Goal: Task Accomplishment & Management: Complete application form

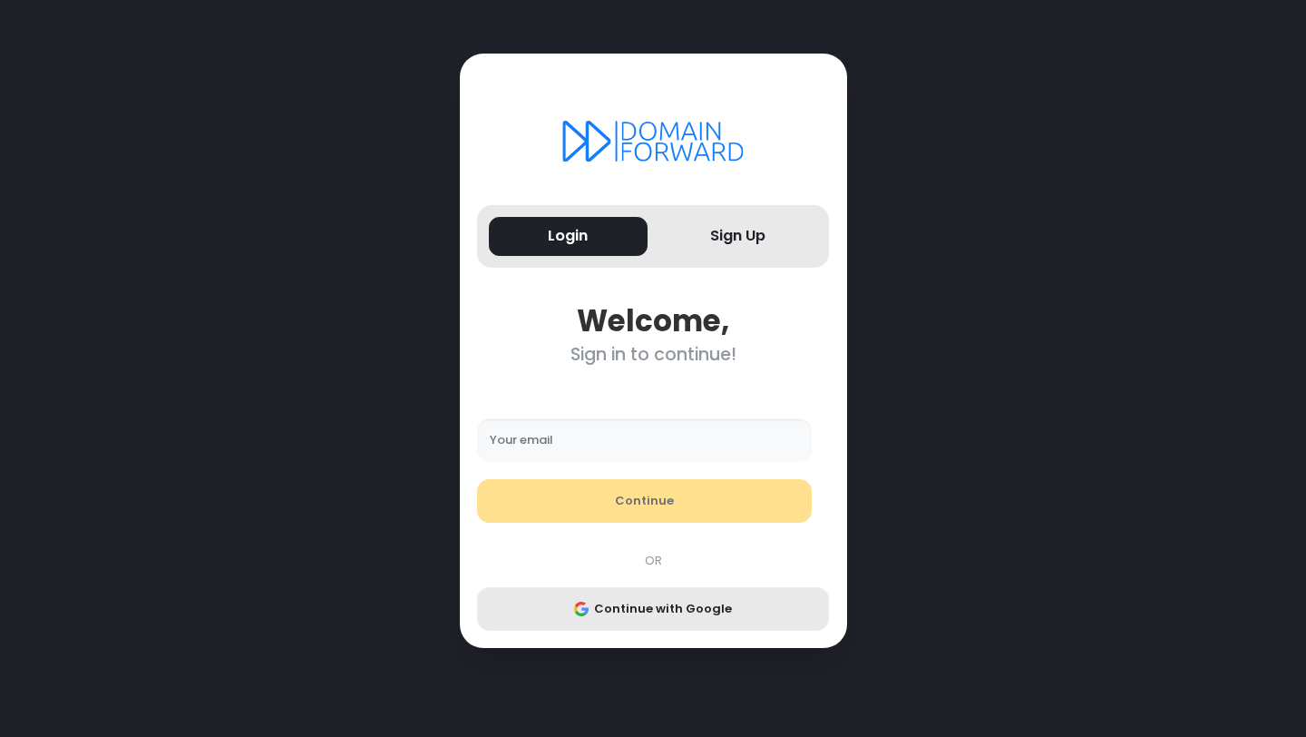
click at [672, 617] on button "Continue with Google" at bounding box center [653, 609] width 352 height 44
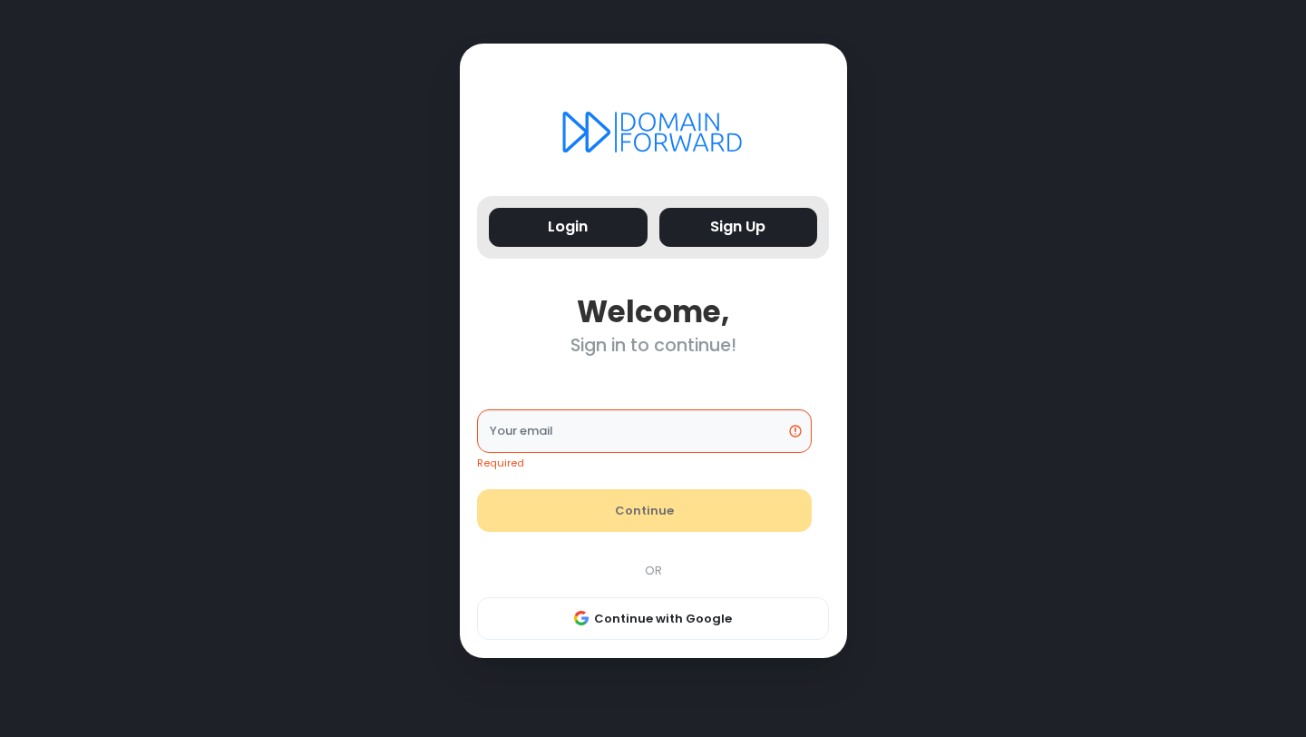
click at [748, 228] on button "Sign Up" at bounding box center [739, 227] width 159 height 39
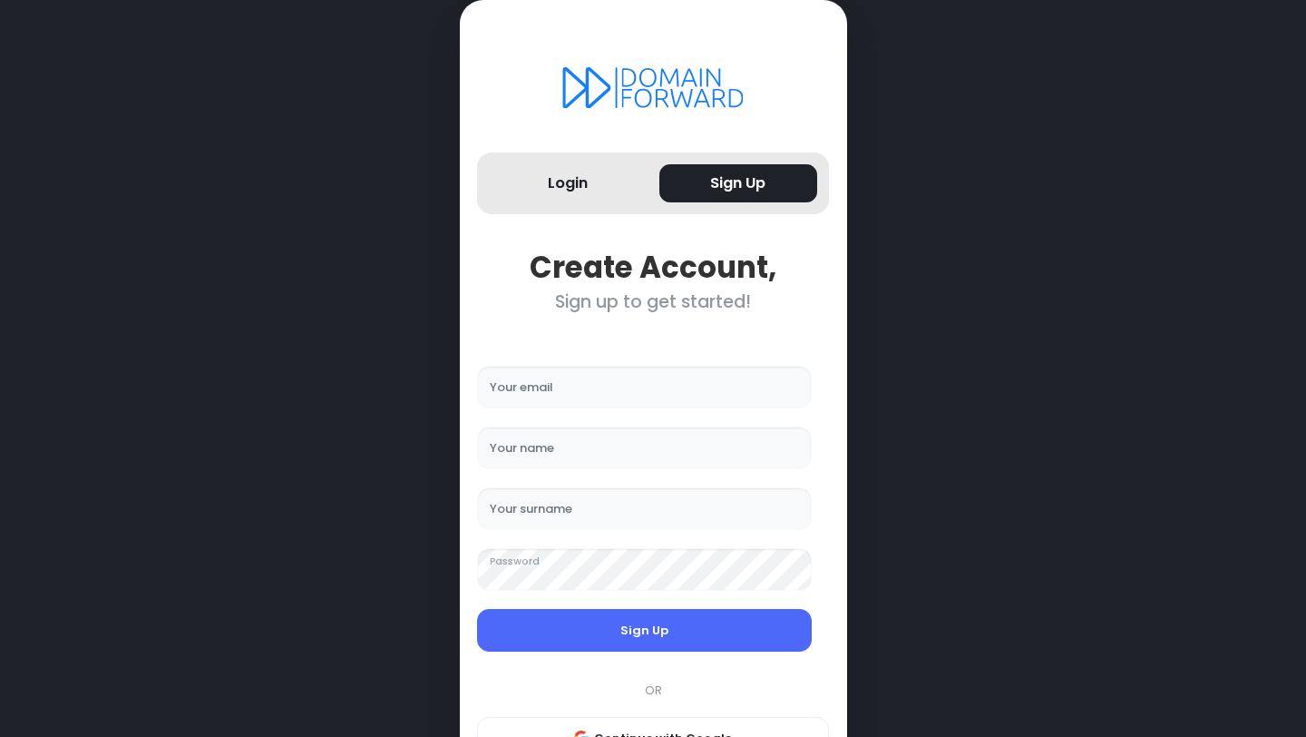
scroll to position [75, 0]
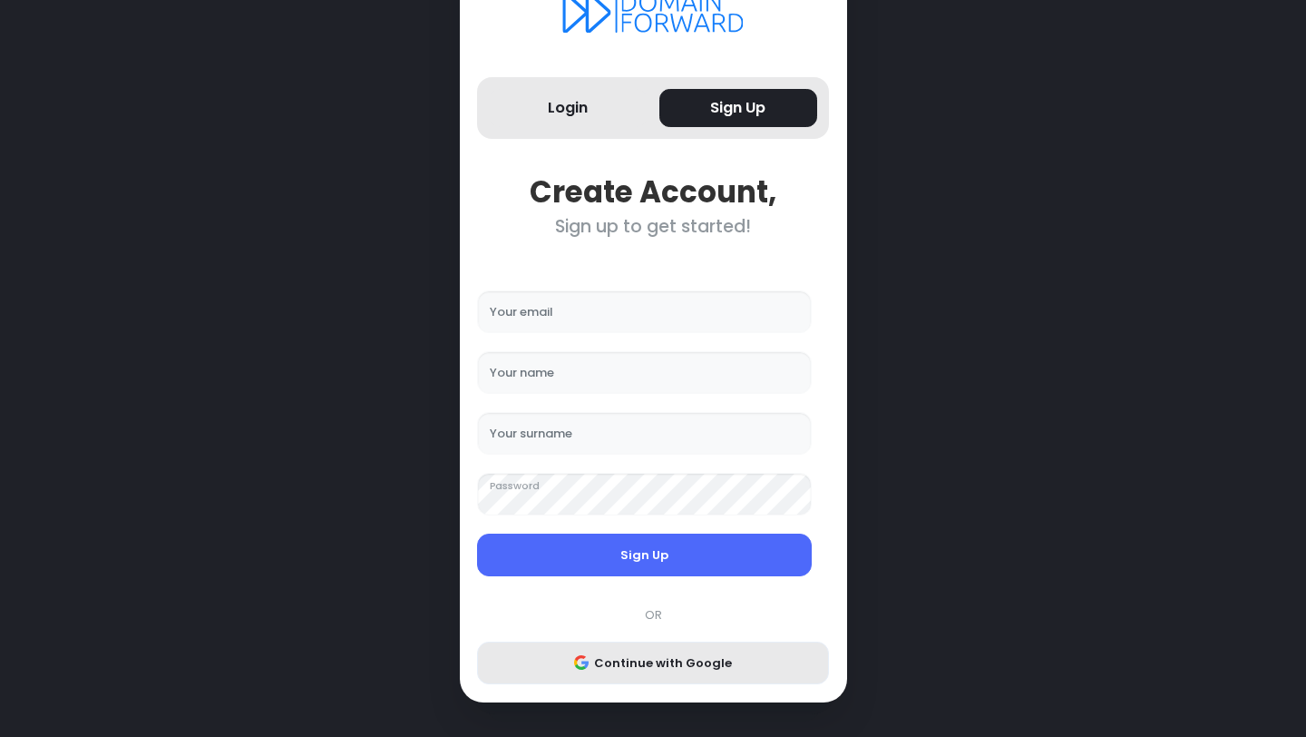
click at [642, 659] on button "Continue with Google" at bounding box center [653, 663] width 352 height 44
click at [659, 664] on button "Continue with Google" at bounding box center [653, 663] width 352 height 44
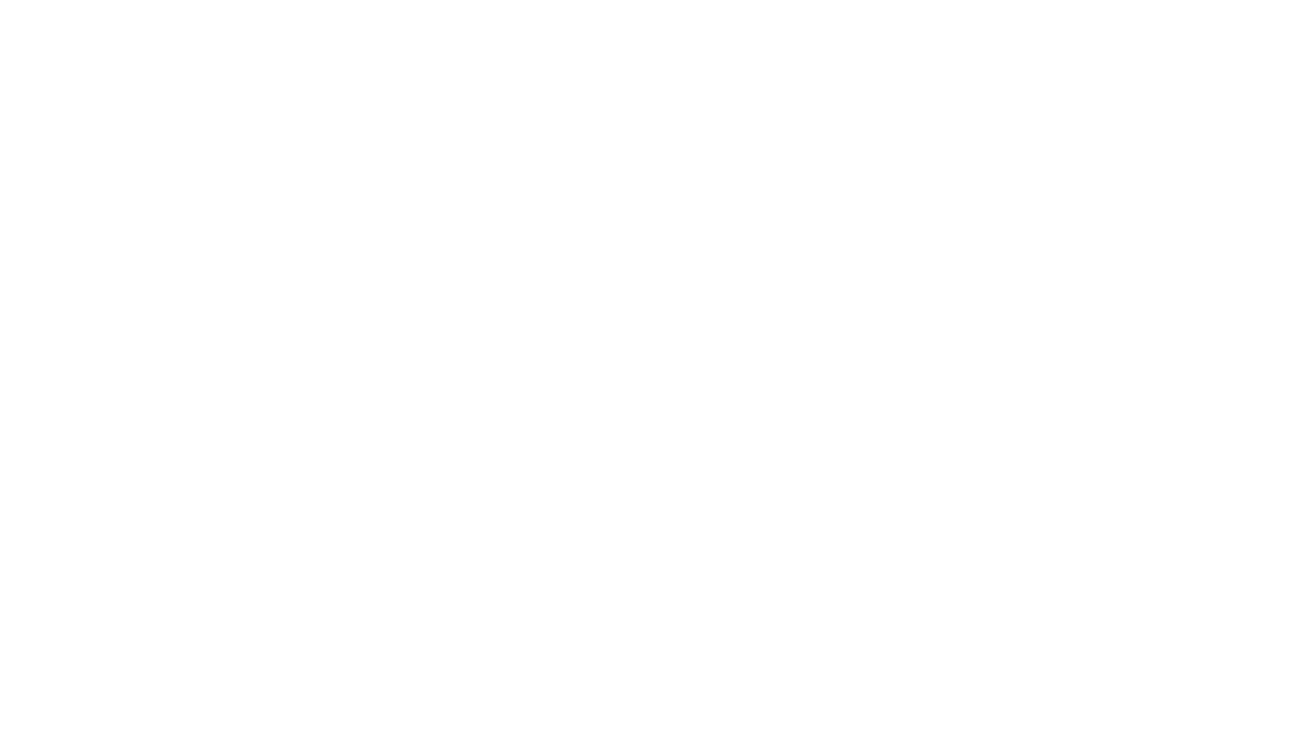
scroll to position [0, 0]
click at [1247, 50] on main at bounding box center [653, 368] width 1306 height 737
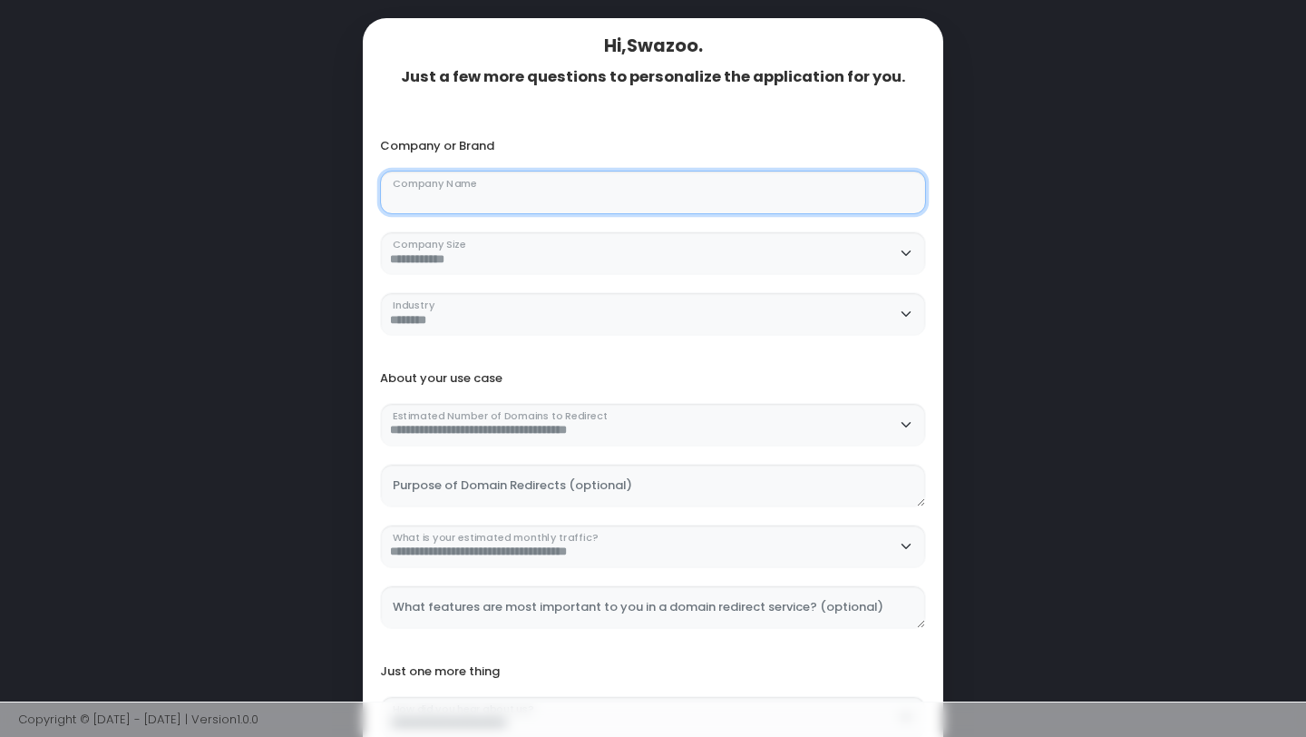
click at [572, 204] on Name "Company Name" at bounding box center [653, 193] width 546 height 44
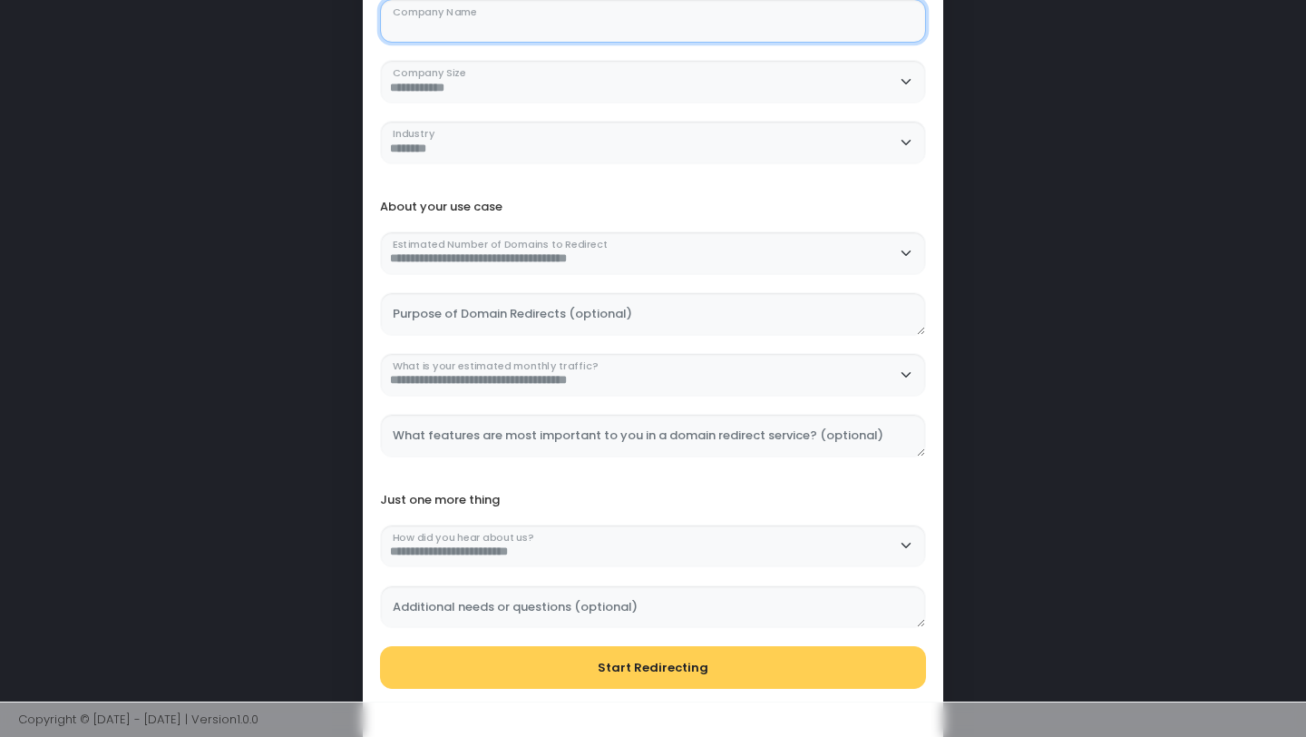
scroll to position [265, 0]
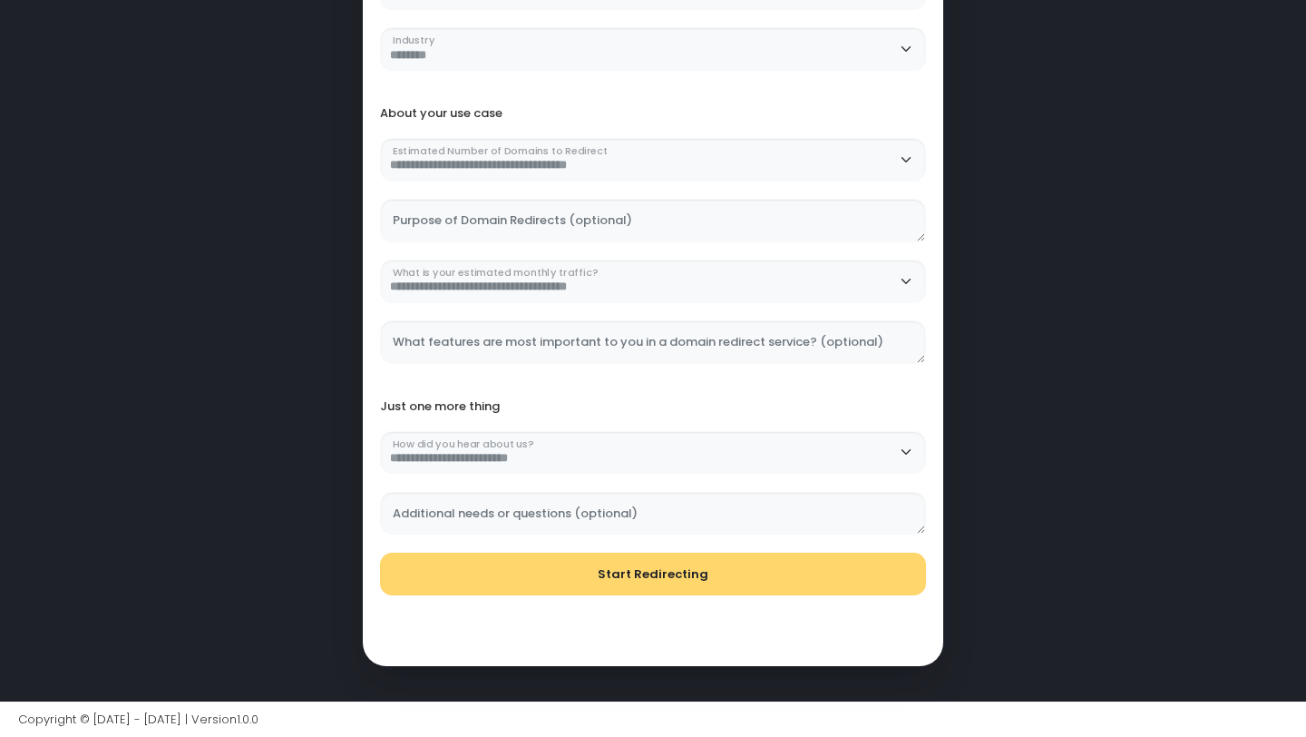
click at [634, 570] on form "**********" at bounding box center [653, 226] width 563 height 774
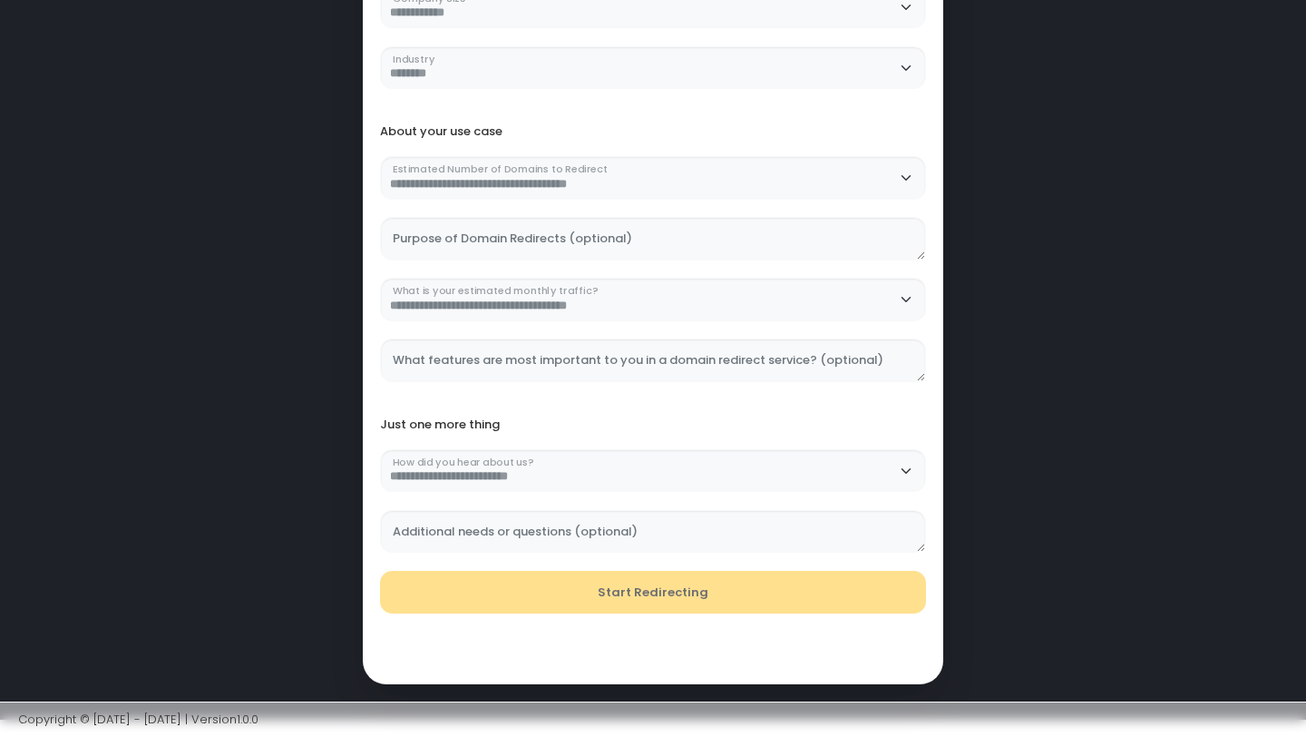
scroll to position [0, 0]
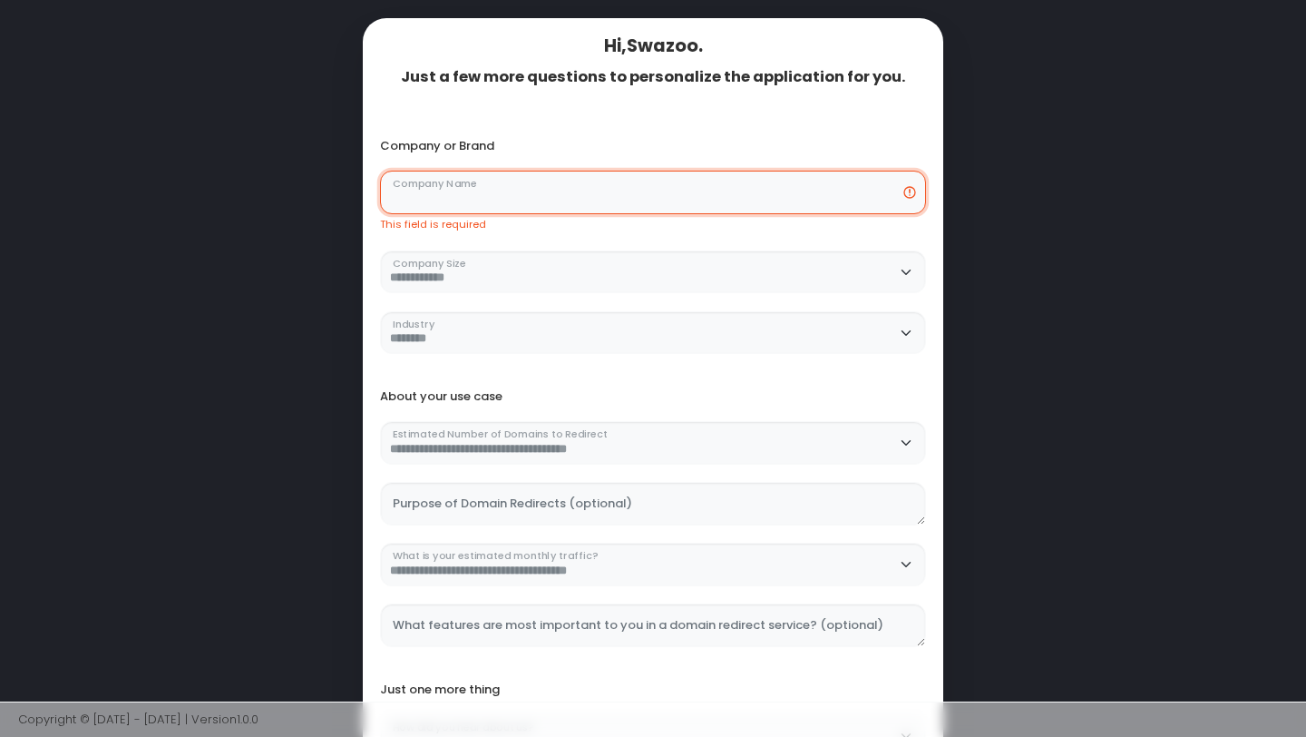
click at [597, 192] on Name "Company Name" at bounding box center [653, 193] width 546 height 44
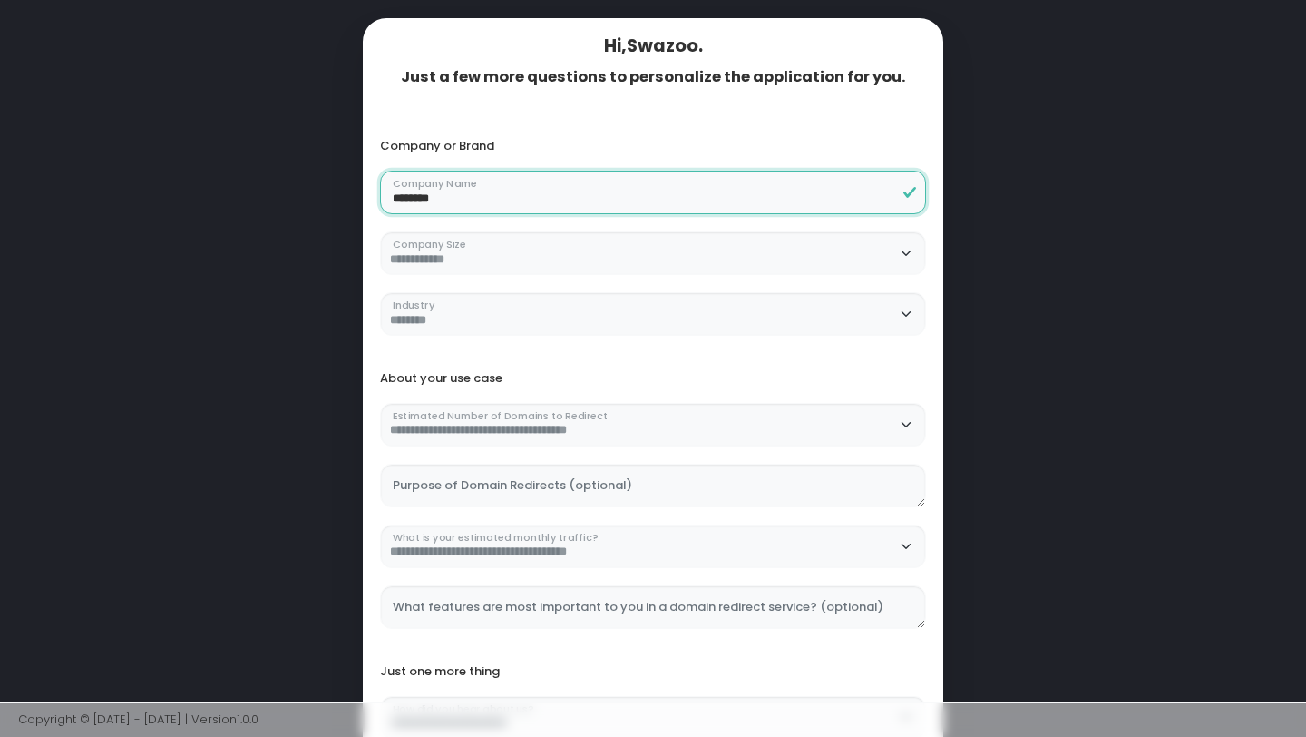
scroll to position [265, 0]
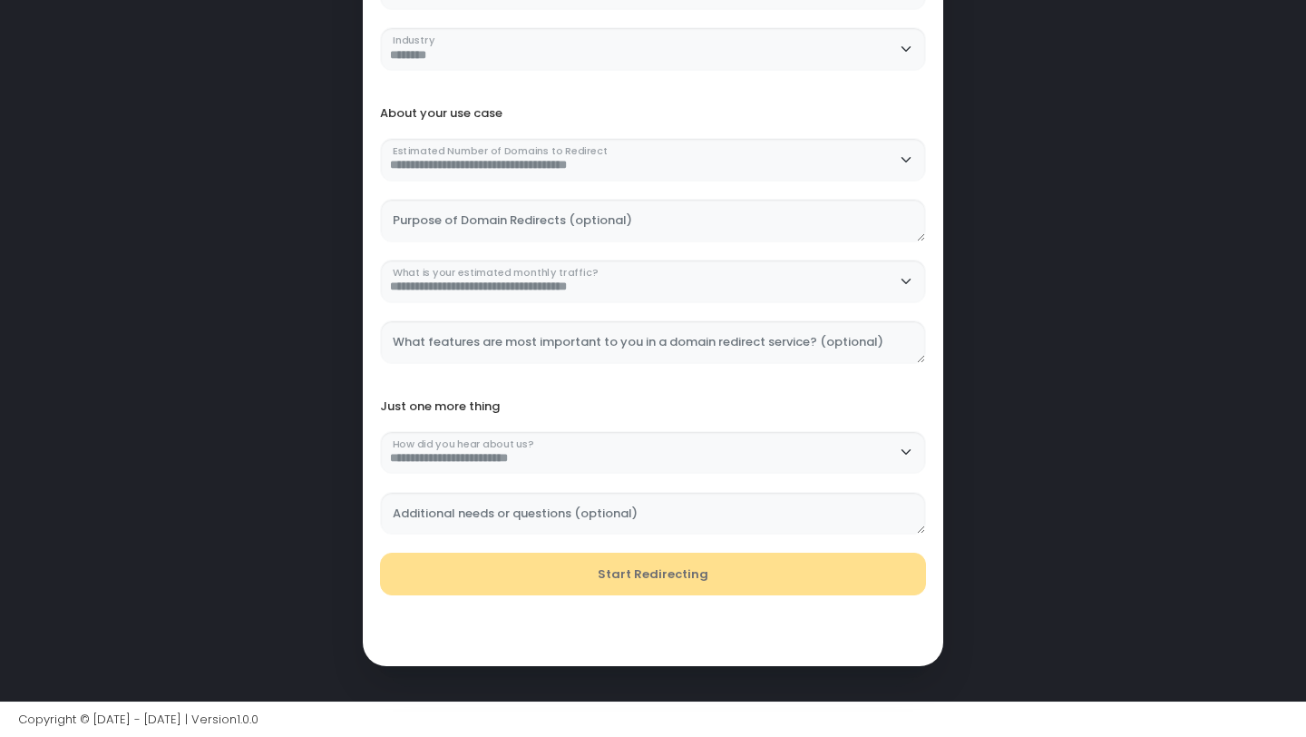
type Name "********"
click at [640, 555] on div "Start Redirecting" at bounding box center [653, 574] width 563 height 44
